Goal: Ask a question: Seek information or help from site administrators or community

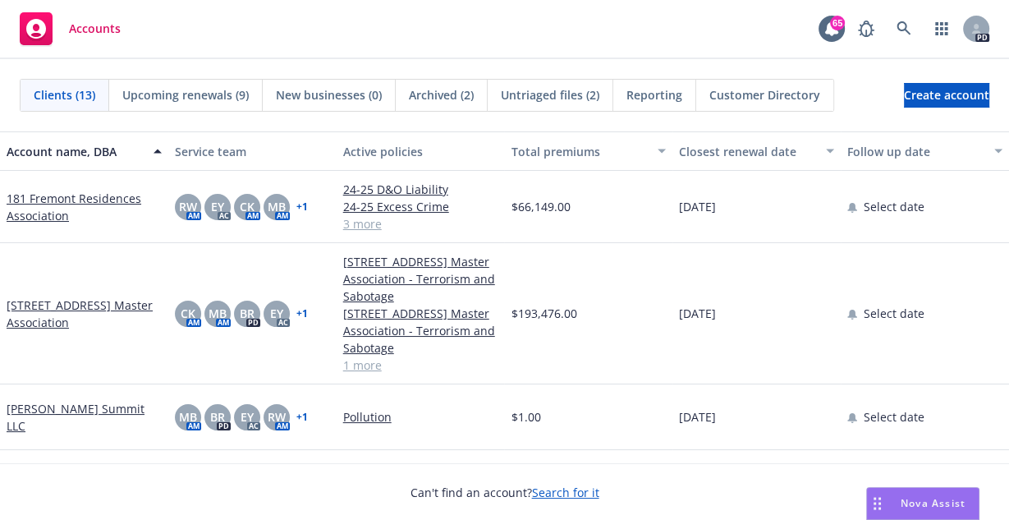
click at [916, 503] on span "Nova Assist" at bounding box center [933, 503] width 65 height 14
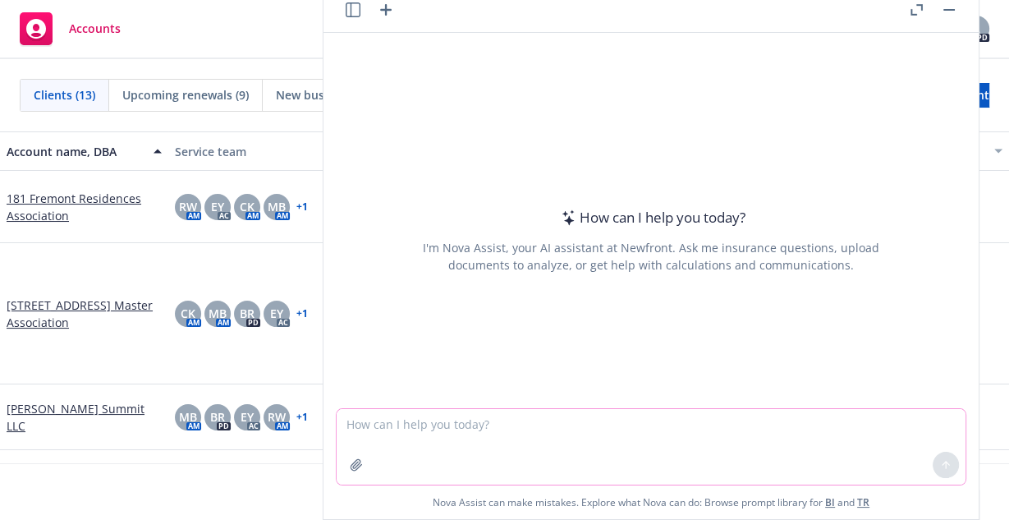
click at [366, 434] on textarea at bounding box center [651, 447] width 629 height 76
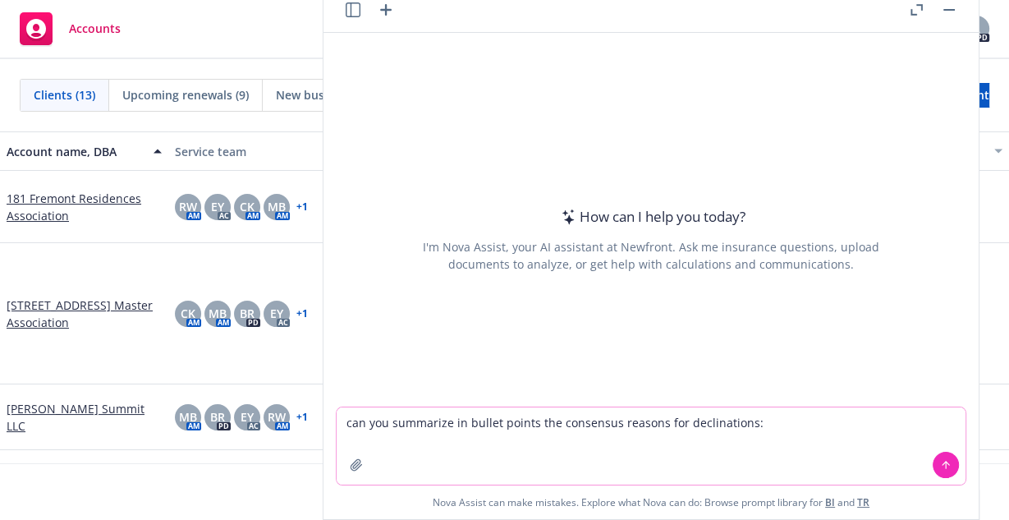
click at [763, 431] on textarea "can you summarize in bullet points the consensus reasons for declinations:" at bounding box center [651, 445] width 629 height 77
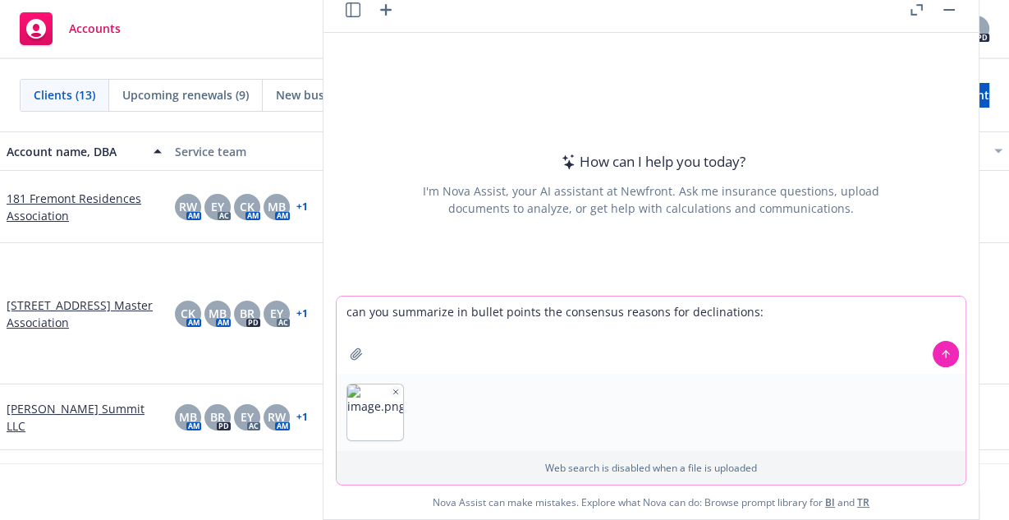
type textarea "can you summarize in bullet points the consensus reasons for declinations:"
click at [940, 354] on icon at bounding box center [945, 353] width 11 height 11
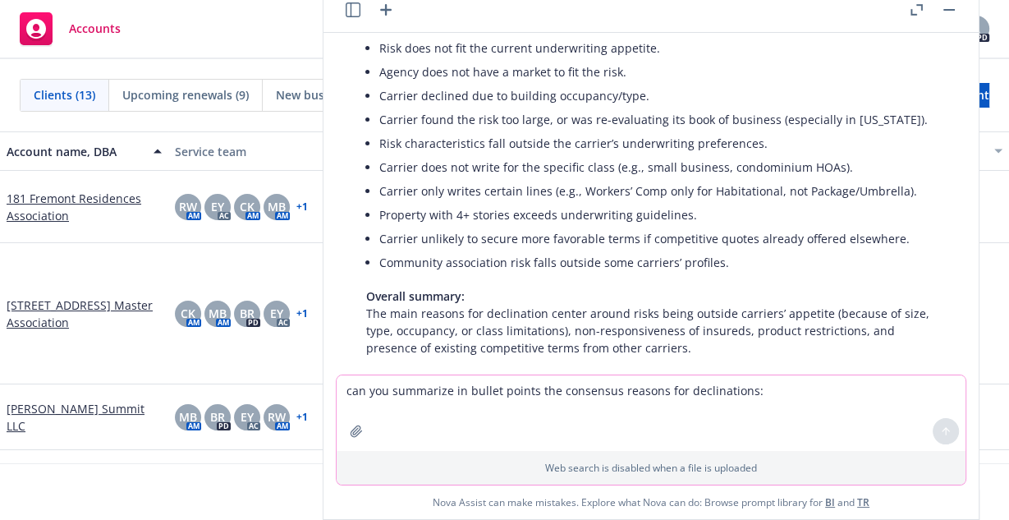
scroll to position [201, 0]
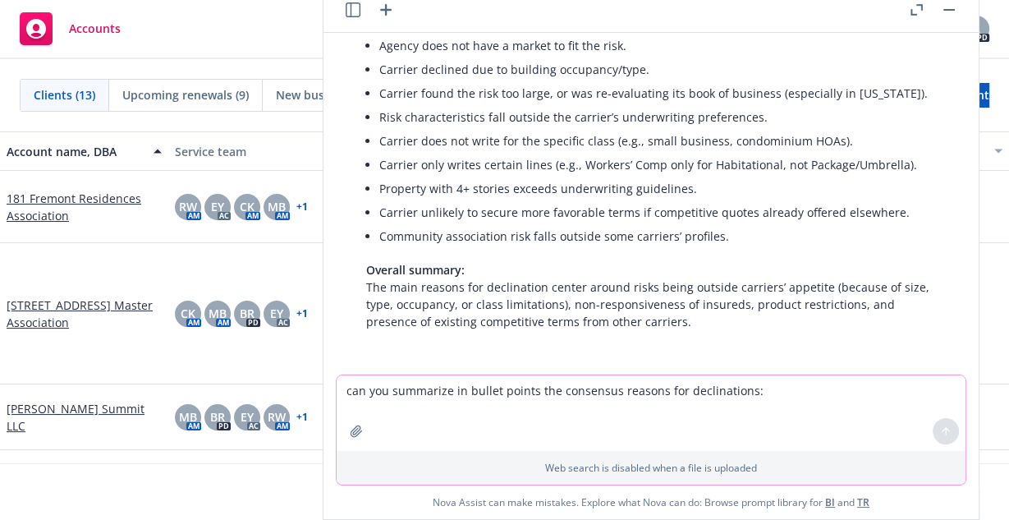
click at [420, 387] on textarea "can you summarize in bullet points the consensus reasons for declinations:" at bounding box center [651, 413] width 629 height 76
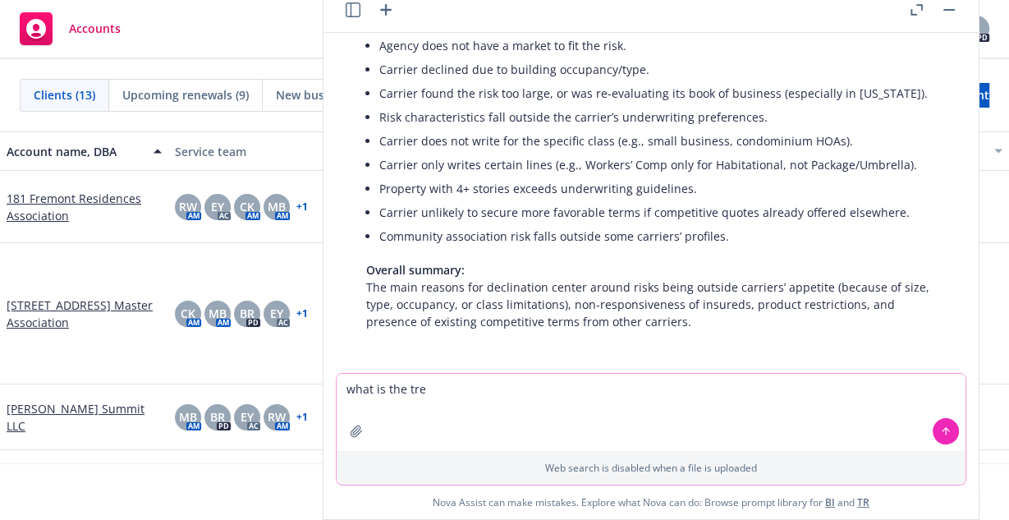
type textarea "what is the tre"
